Goal: Navigation & Orientation: Find specific page/section

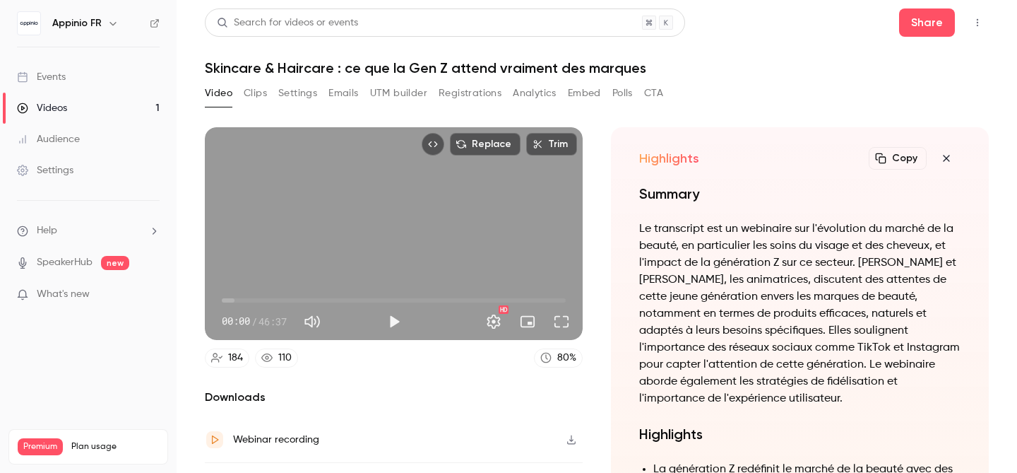
click at [256, 95] on button "Clips" at bounding box center [255, 93] width 23 height 23
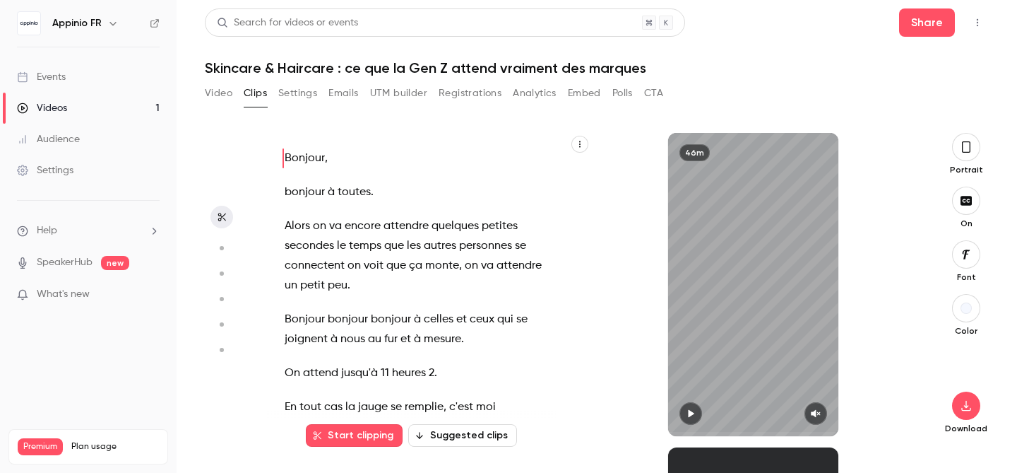
click at [468, 437] on button "Suggested clips" at bounding box center [462, 435] width 109 height 23
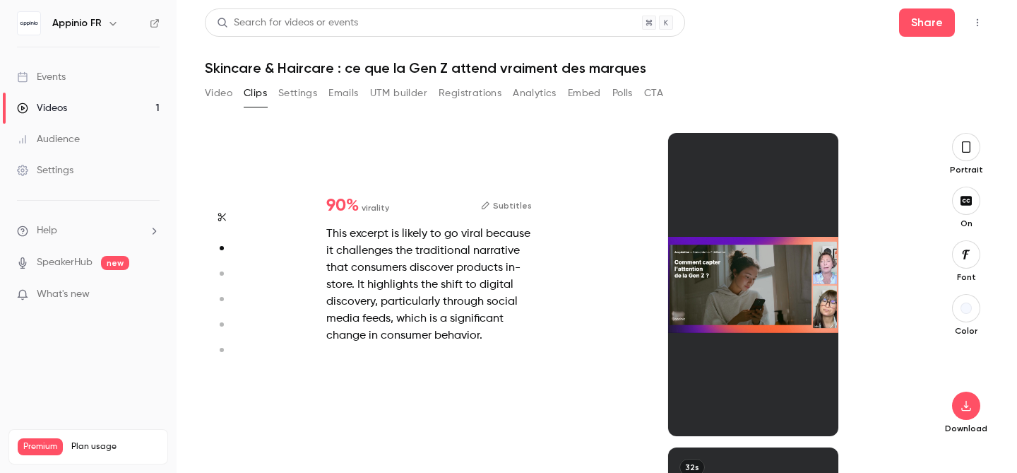
scroll to position [314, 0]
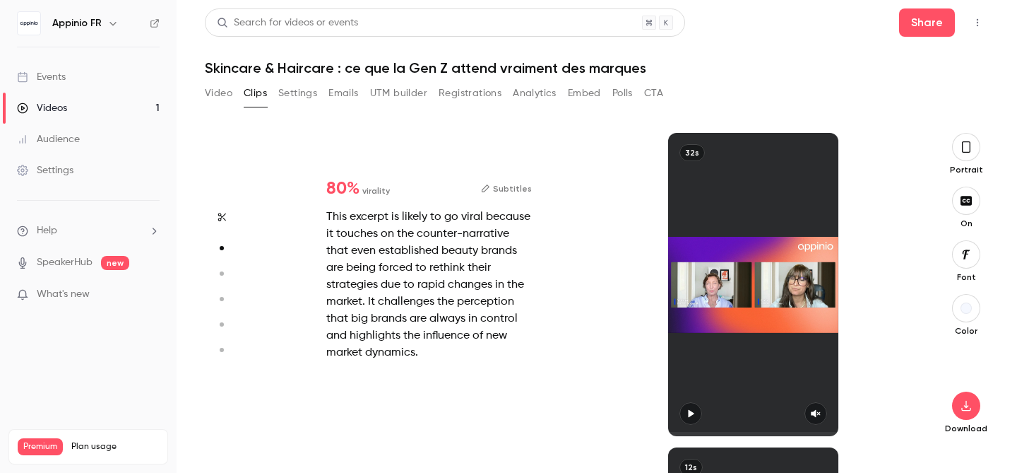
type input "*"
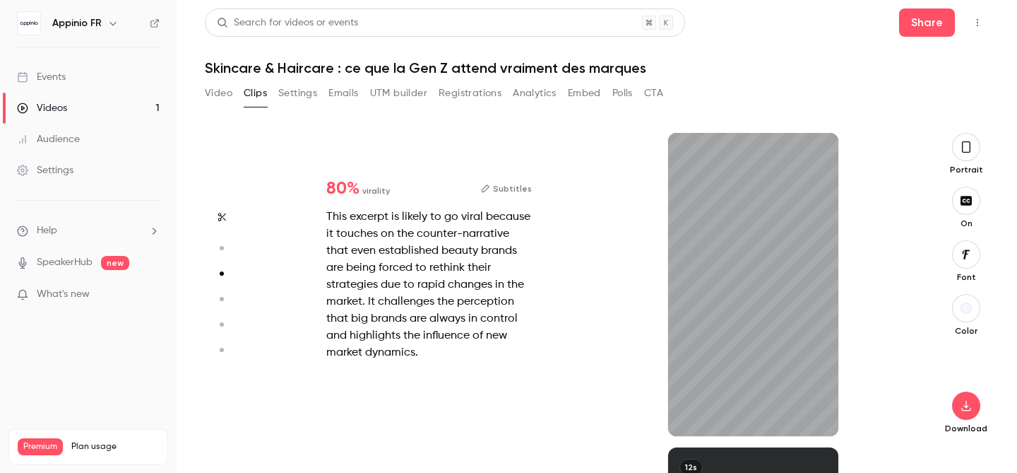
scroll to position [629, 0]
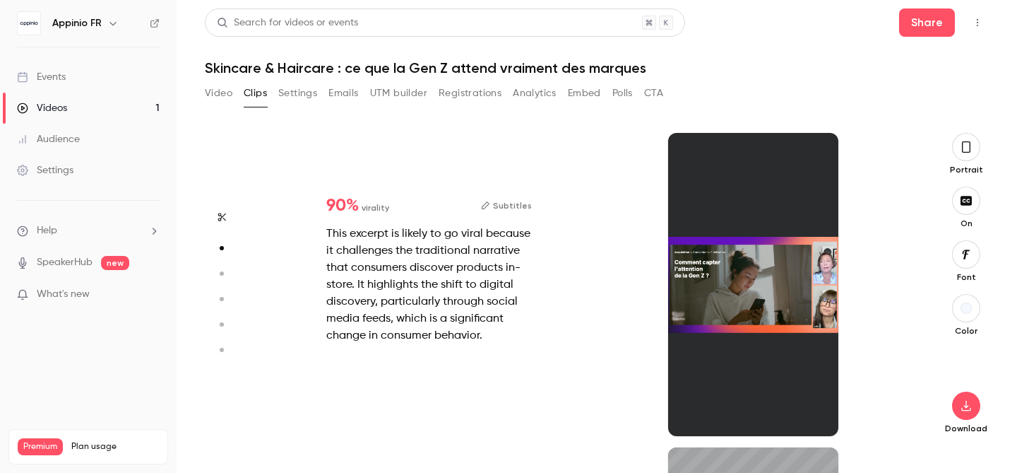
type input "*"
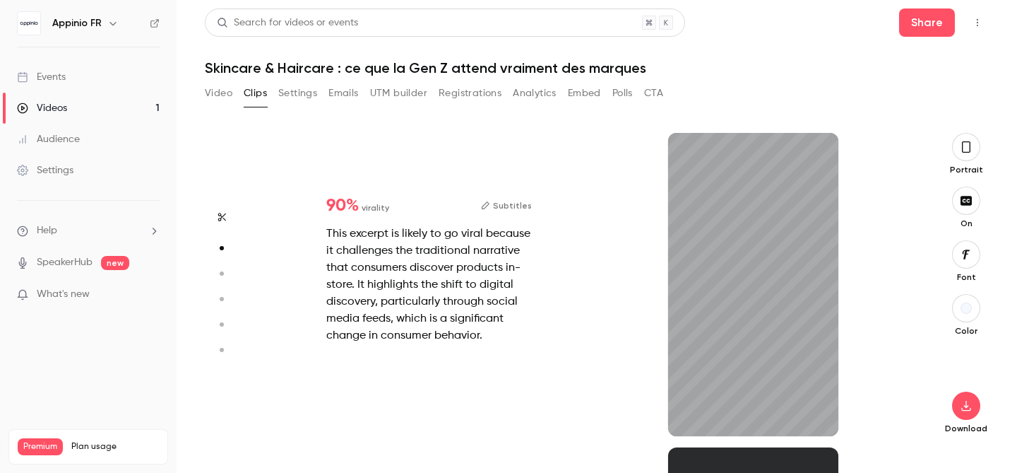
type input "**"
click at [211, 98] on button "Video" at bounding box center [219, 93] width 28 height 23
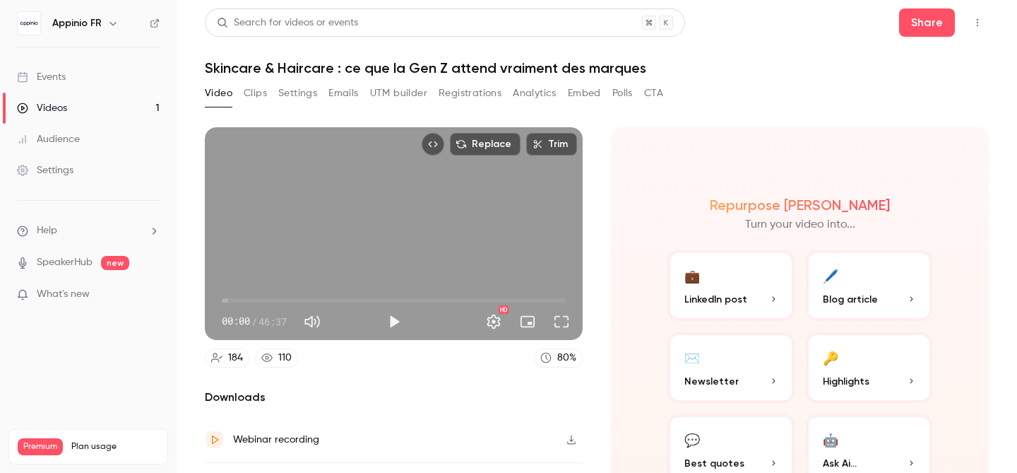
scroll to position [81, 0]
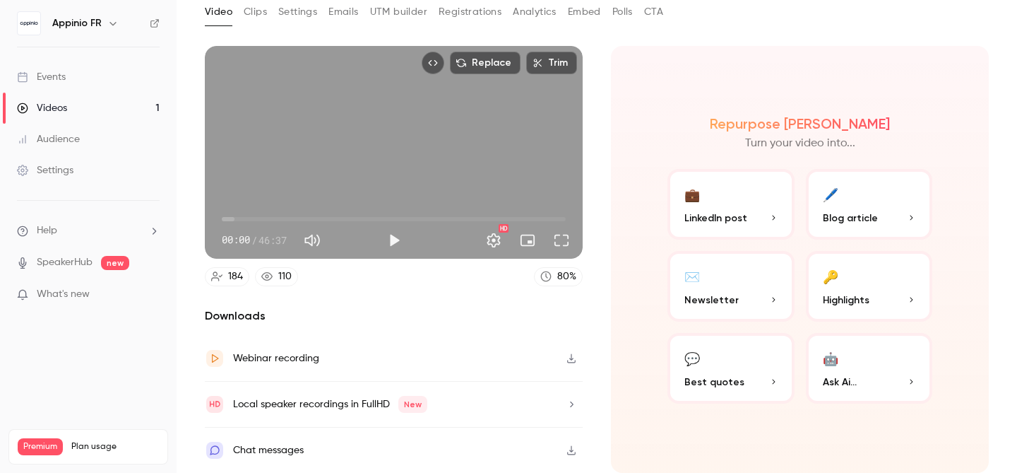
click at [885, 297] on p "Highlights" at bounding box center [869, 300] width 93 height 15
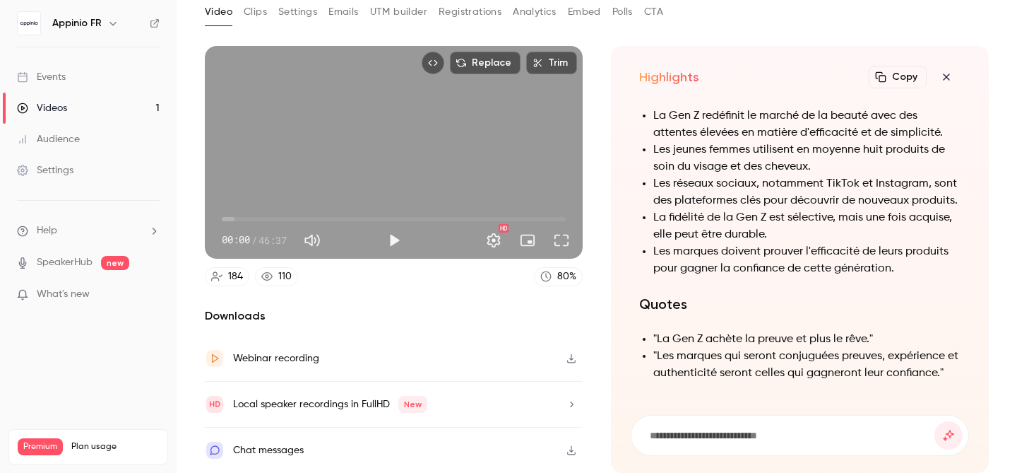
scroll to position [-403, 0]
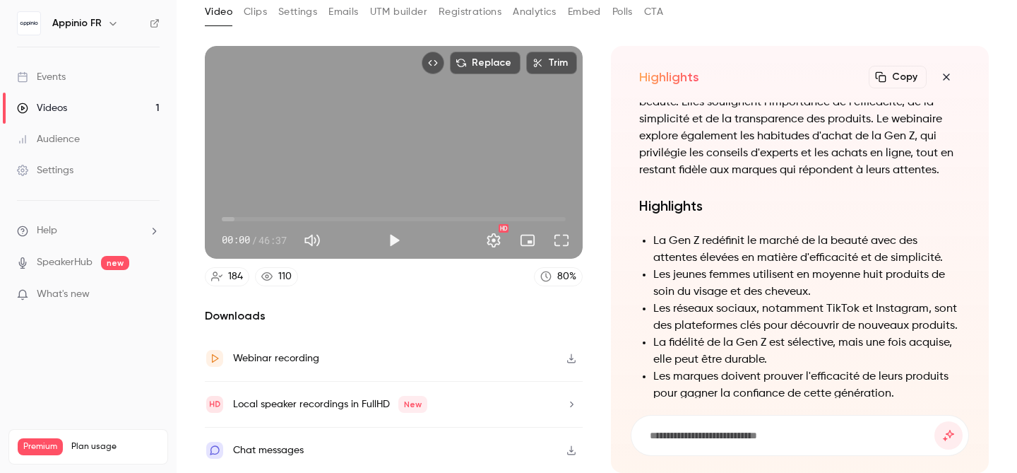
click at [92, 24] on h6 "Appinio FR" at bounding box center [76, 23] width 49 height 14
click at [117, 21] on icon "button" at bounding box center [112, 23] width 11 height 11
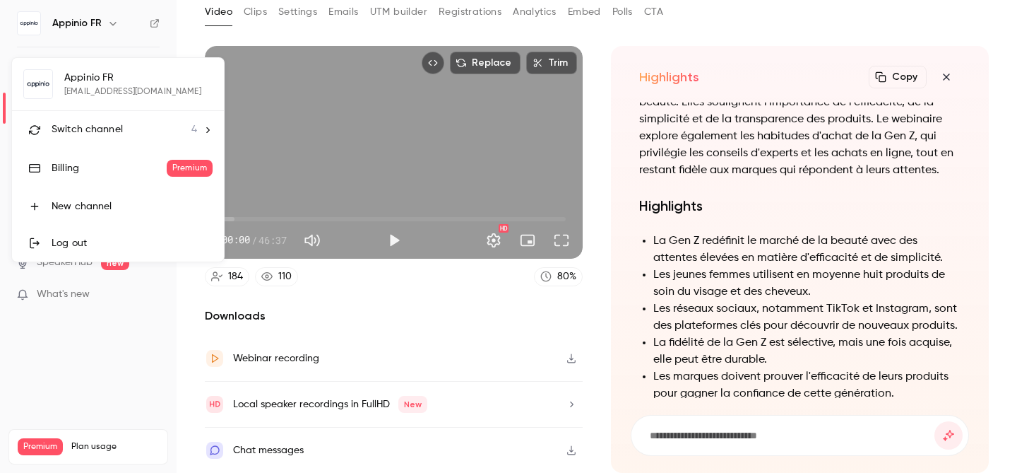
click at [121, 130] on span "Switch channel" at bounding box center [87, 129] width 71 height 15
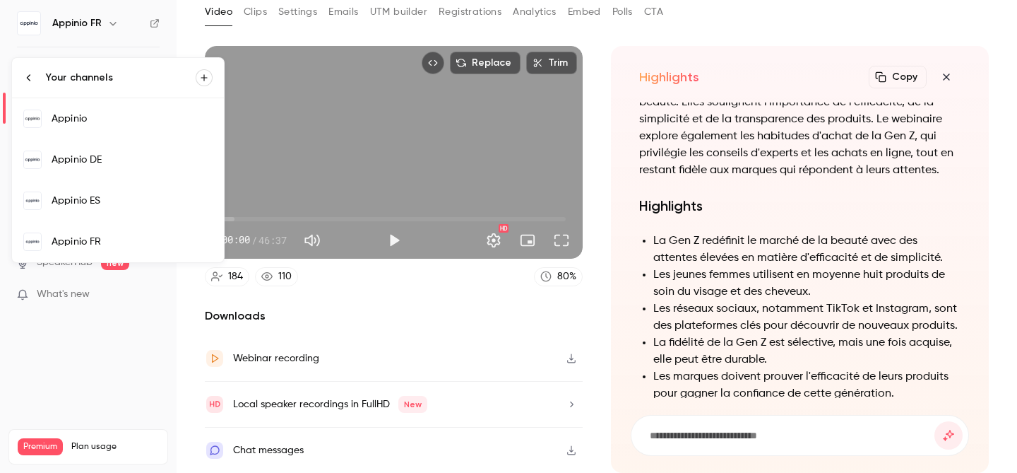
click at [123, 164] on div "Appinio DE" at bounding box center [132, 160] width 161 height 14
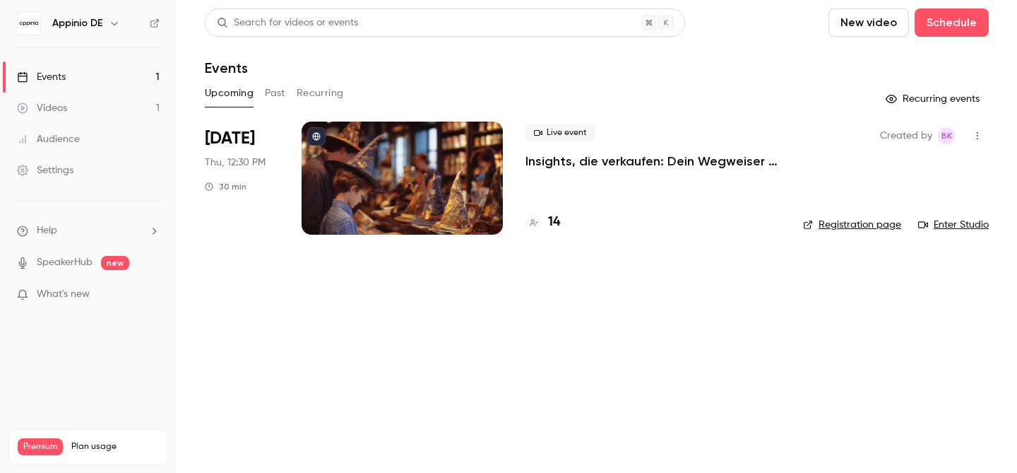
click at [579, 160] on p "Insights, die verkaufen: Dein Wegweiser für ein erfolgreiches Lizenzgeschäft" at bounding box center [653, 161] width 255 height 17
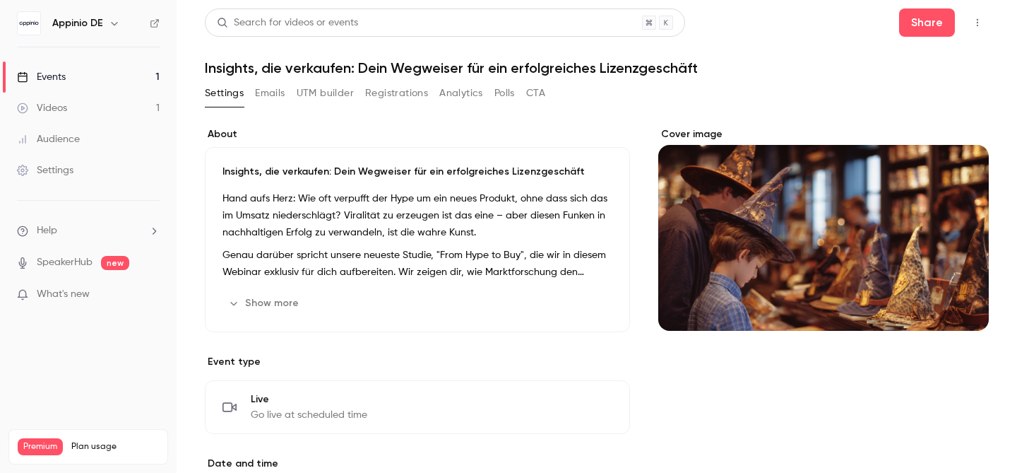
click at [91, 104] on link "Videos 1" at bounding box center [88, 108] width 177 height 31
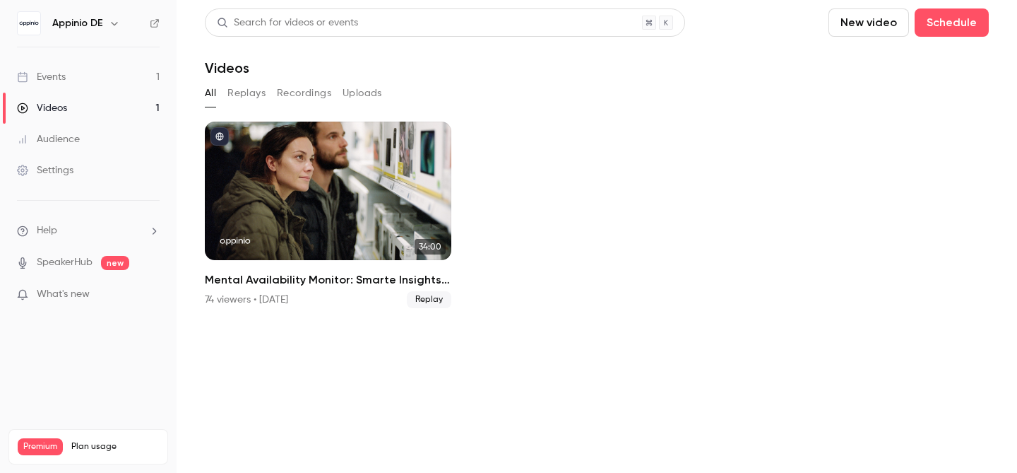
click at [116, 23] on icon "button" at bounding box center [114, 23] width 11 height 11
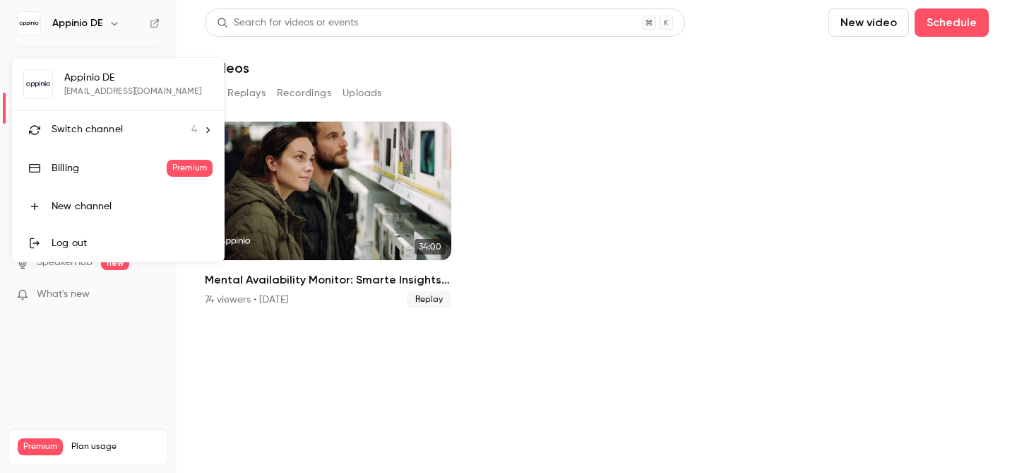
click at [104, 134] on span "Switch channel" at bounding box center [87, 129] width 71 height 15
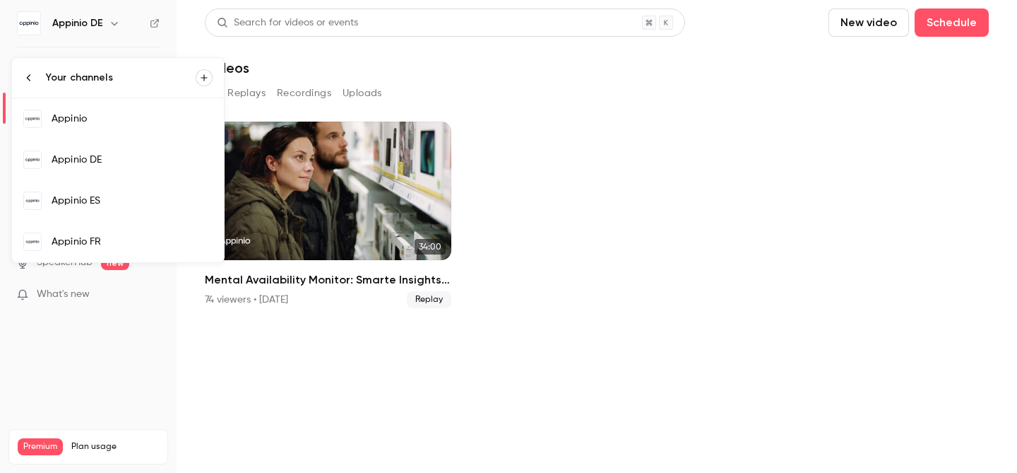
click at [92, 208] on link "Appinio ES" at bounding box center [118, 200] width 212 height 41
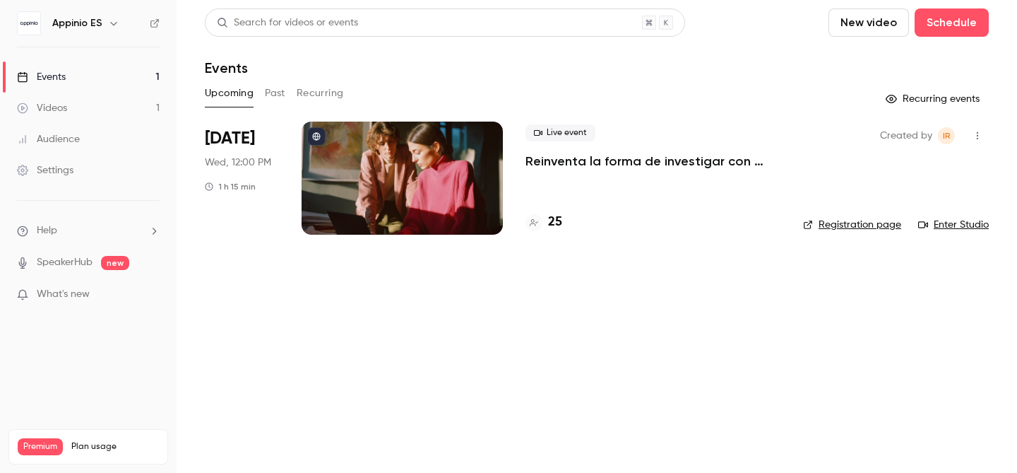
click at [108, 24] on icon "button" at bounding box center [113, 23] width 11 height 11
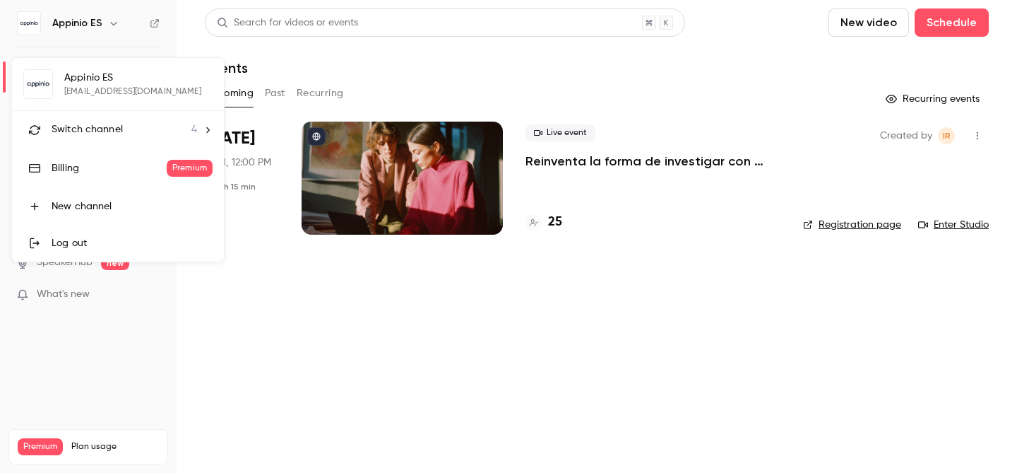
click at [115, 129] on span "Switch channel" at bounding box center [87, 129] width 71 height 15
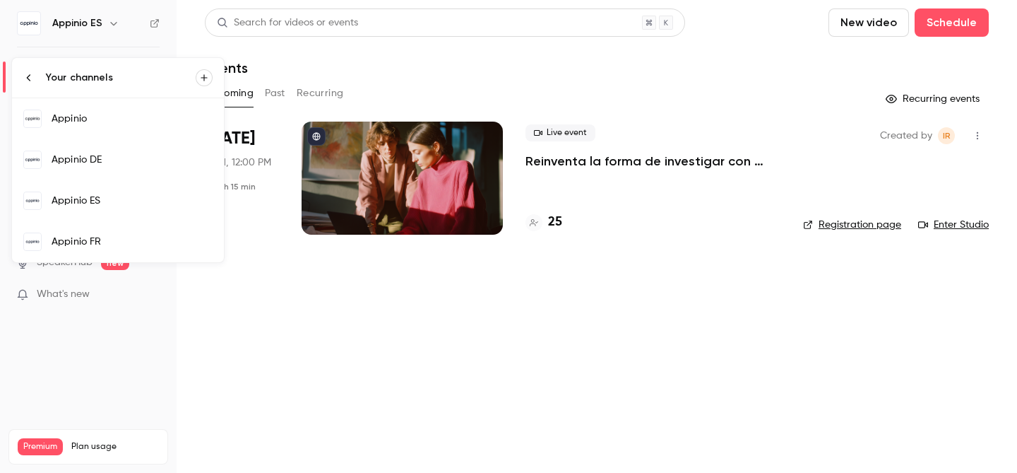
click at [90, 242] on div "Appinio FR" at bounding box center [132, 242] width 161 height 14
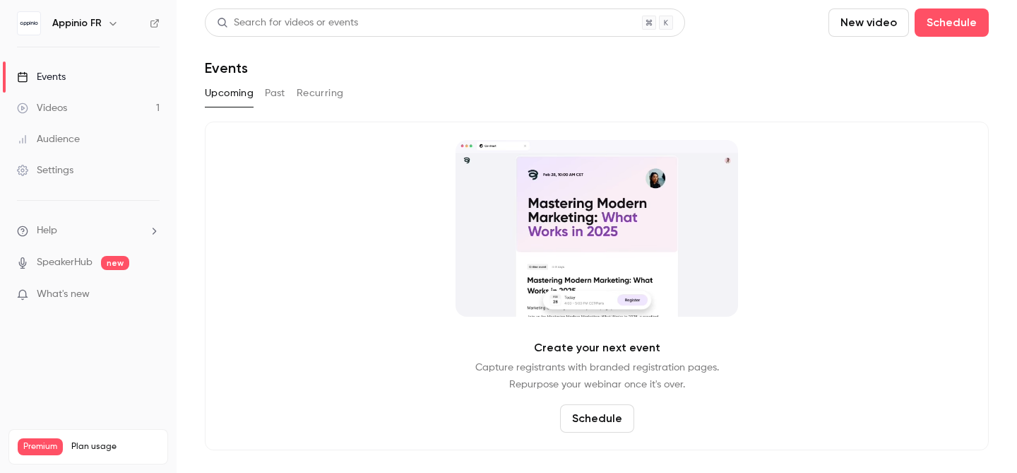
click at [78, 103] on link "Videos 1" at bounding box center [88, 108] width 177 height 31
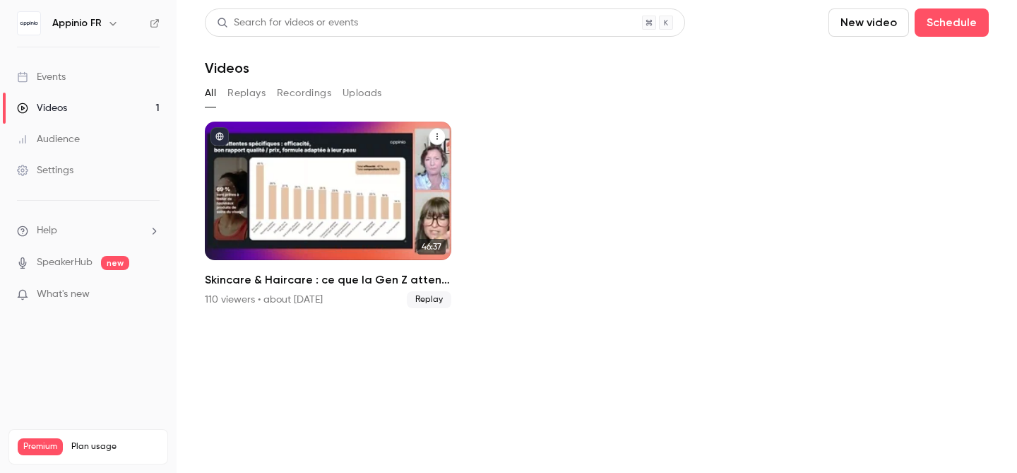
click at [323, 295] on div "110 viewers • about [DATE]" at bounding box center [264, 300] width 118 height 14
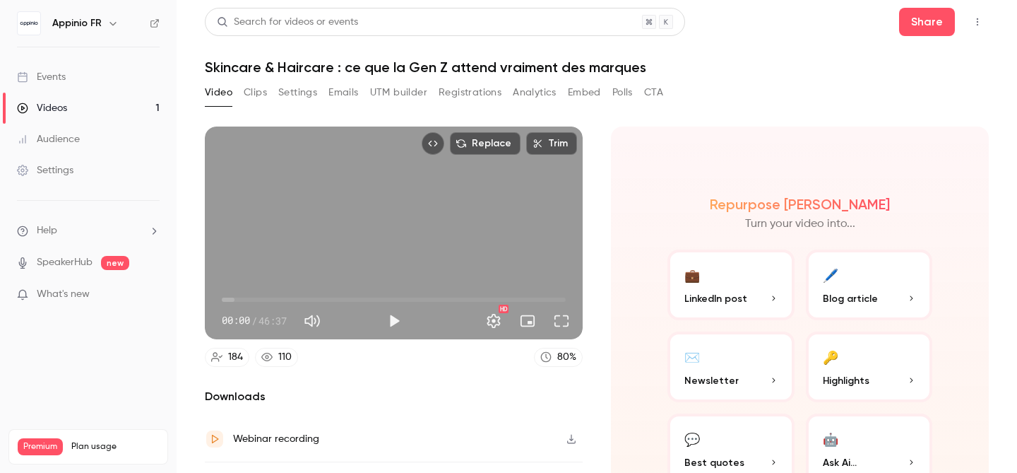
scroll to position [81, 0]
